Goal: Information Seeking & Learning: Understand process/instructions

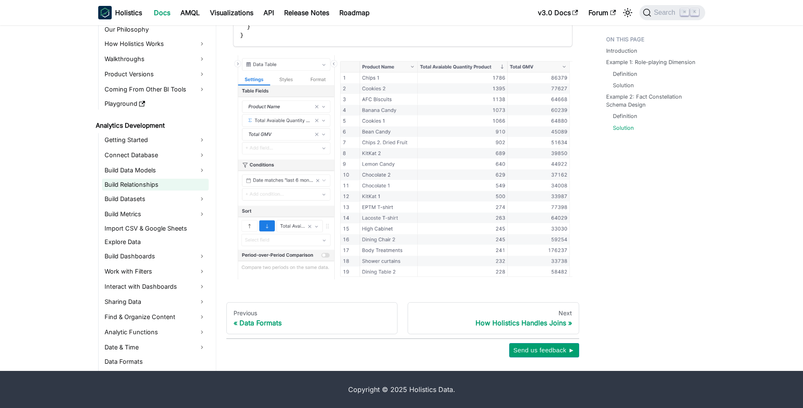
click at [167, 184] on link "Build Relationships" at bounding box center [155, 185] width 107 height 12
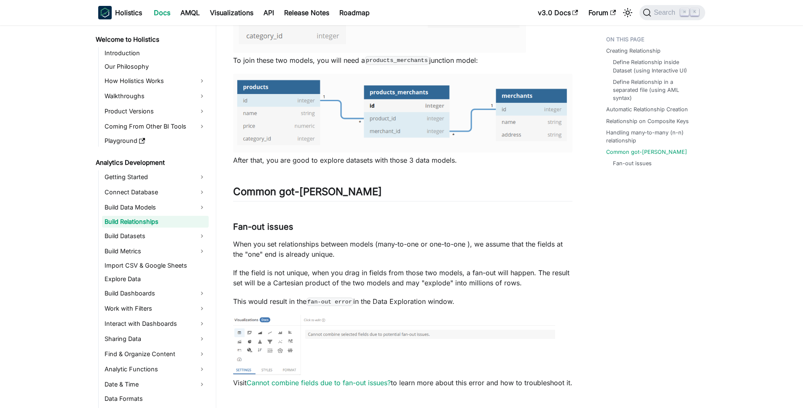
scroll to position [2046, 0]
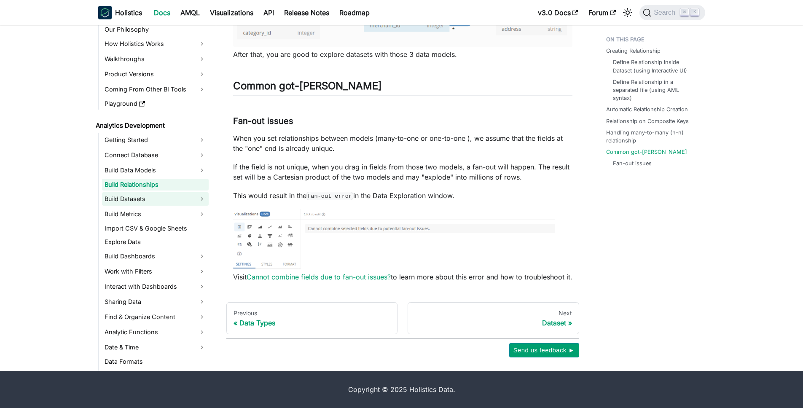
click at [184, 203] on link "Build Datasets" at bounding box center [155, 198] width 107 height 13
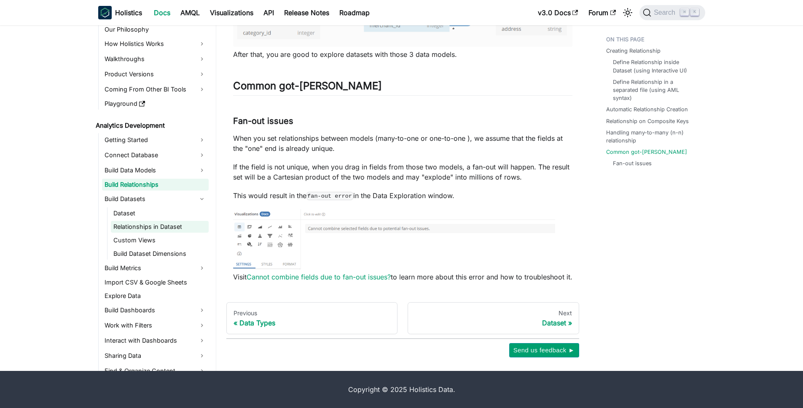
click at [169, 226] on link "Relationships in Dataset" at bounding box center [160, 227] width 98 height 12
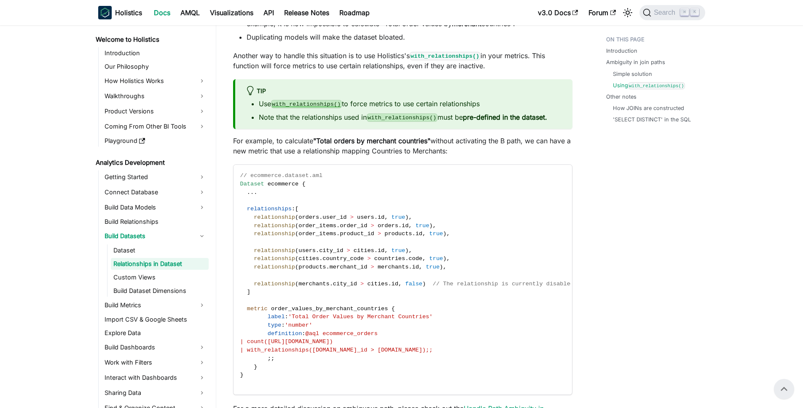
scroll to position [1866, 0]
click at [325, 108] on code "with_relationships()" at bounding box center [306, 105] width 71 height 8
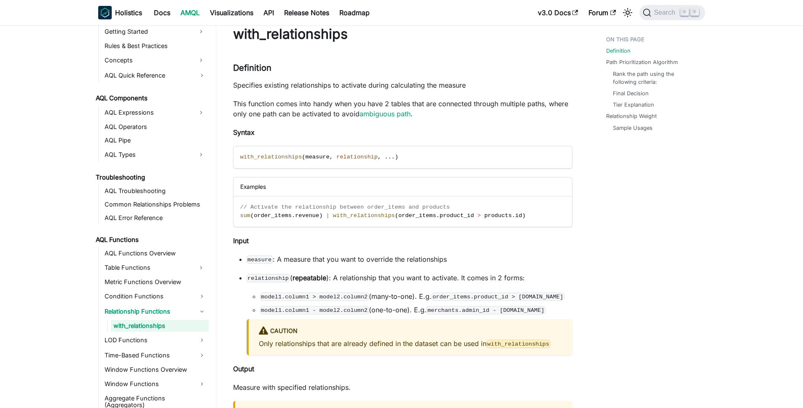
scroll to position [36, 0]
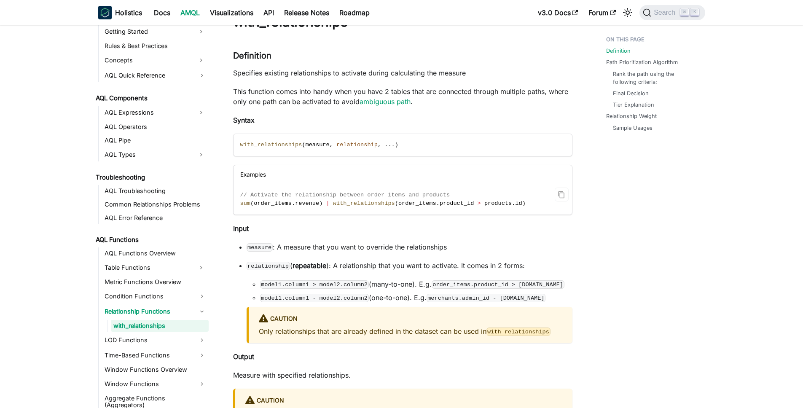
click at [346, 203] on span "with_relationships" at bounding box center [364, 203] width 62 height 6
copy div "sum ( order_items . revenue ) | with_relationships ( order_items . product_id >…"
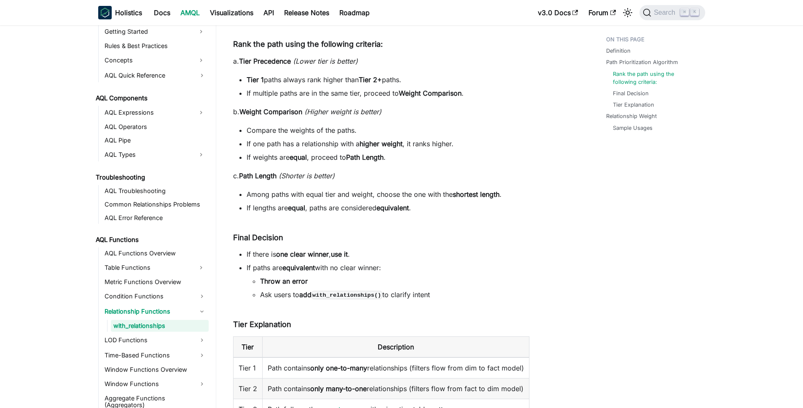
scroll to position [522, 0]
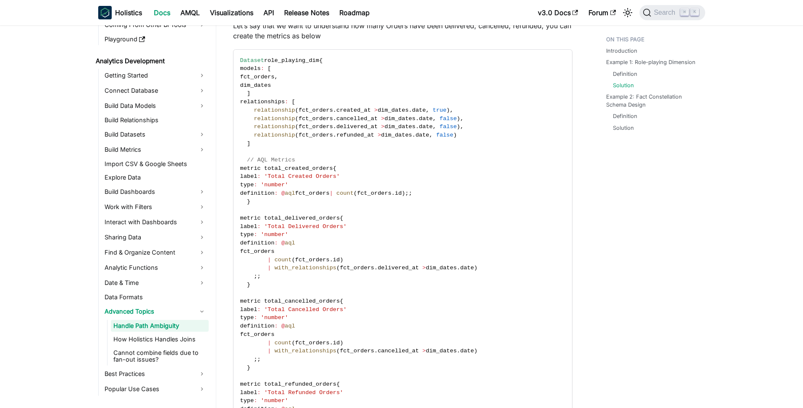
scroll to position [716, 0]
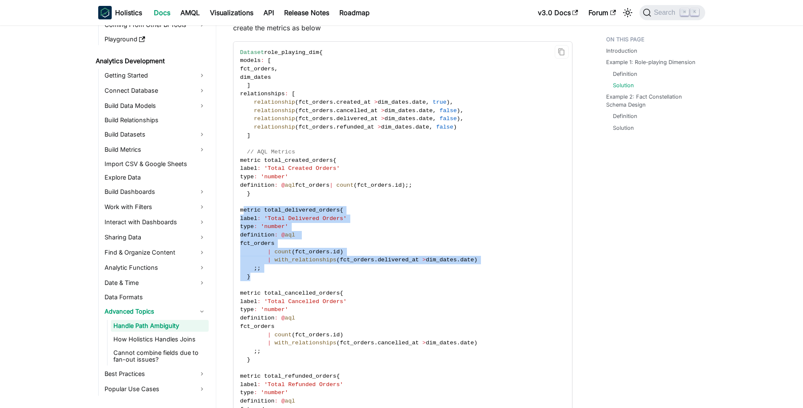
drag, startPoint x: 254, startPoint y: 288, endPoint x: 247, endPoint y: 222, distance: 65.7
click at [247, 222] on code "Dataset role_playing_dim { models : [ fct_orders , dim_dates ] relationships : …" at bounding box center [401, 252] width 337 height 420
copy code "metric total_delivered_orders { label : 'Total Delivered Orders' type : 'number…"
